Goal: Transaction & Acquisition: Donate directly to the Indigenous Literacy Foundation

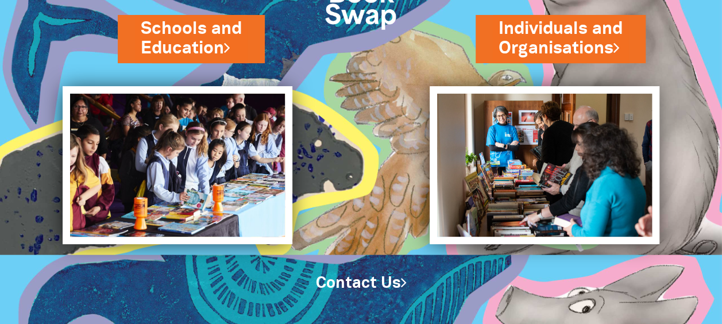
scroll to position [111, 0]
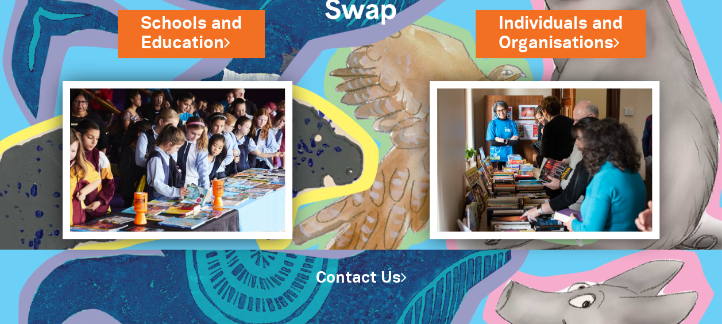
click at [185, 160] on img at bounding box center [177, 160] width 229 height 158
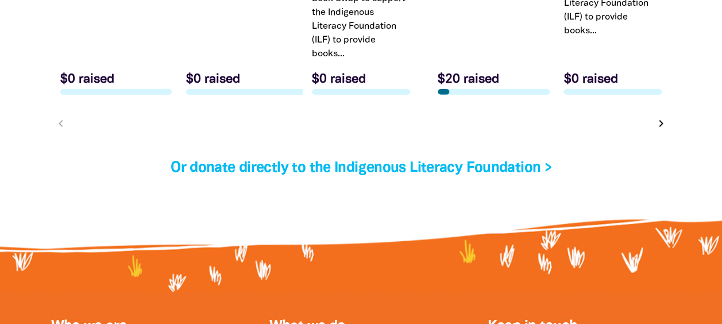
scroll to position [3839, 0]
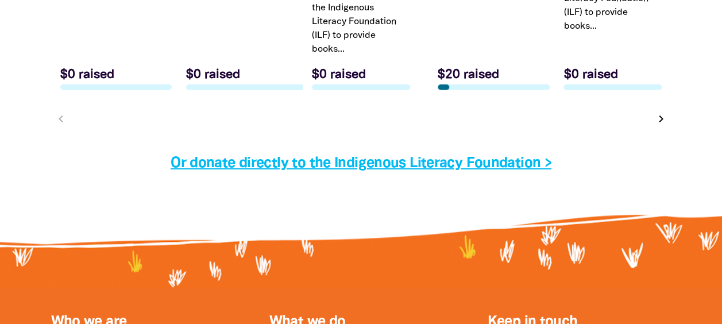
click at [360, 170] on link "Or donate directly to the Indigenous Literacy Foundation >" at bounding box center [361, 163] width 381 height 13
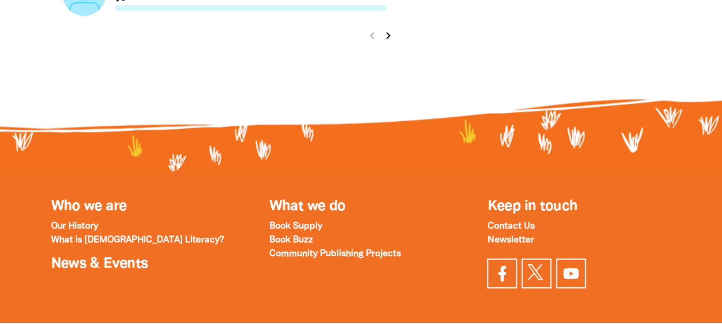
scroll to position [1496, 0]
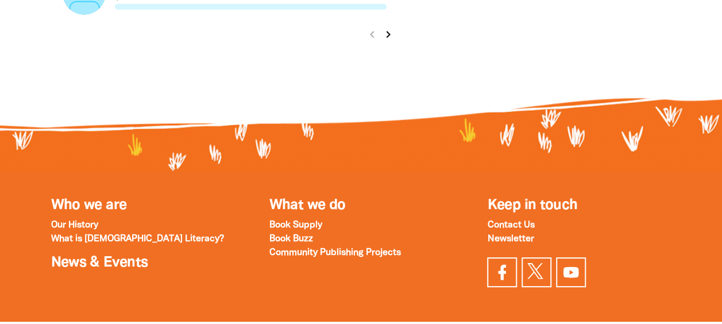
click at [292, 243] on strong "Book Buzz" at bounding box center [291, 239] width 44 height 8
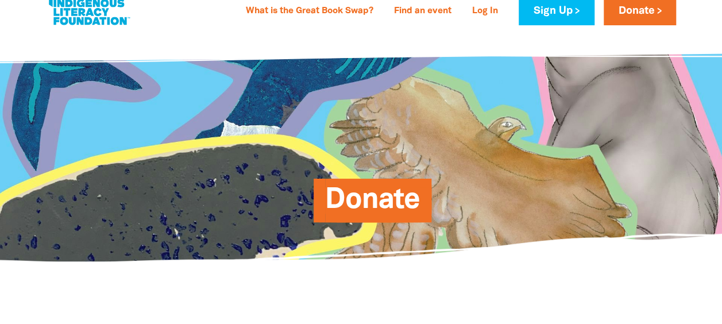
scroll to position [0, 0]
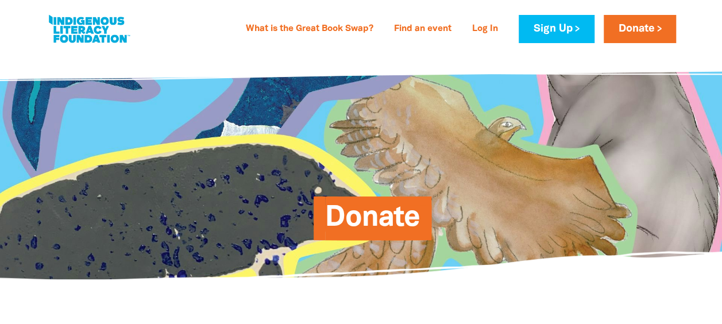
click at [80, 25] on link at bounding box center [89, 28] width 86 height 35
